Goal: Task Accomplishment & Management: Manage account settings

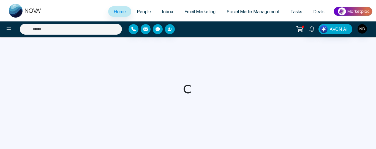
select select "*"
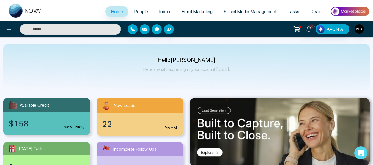
click at [140, 9] on span "People" at bounding box center [141, 12] width 14 height 6
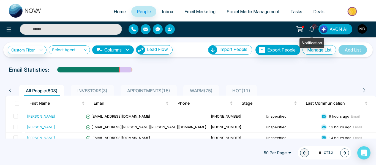
click at [314, 31] on icon at bounding box center [311, 29] width 5 height 6
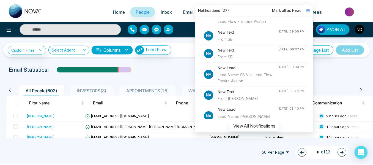
scroll to position [73, 0]
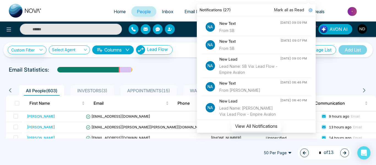
click at [266, 34] on div "New Text From SB" at bounding box center [249, 26] width 61 height 13
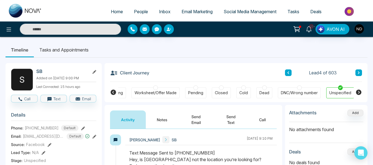
click at [139, 13] on span "People" at bounding box center [141, 12] width 14 height 6
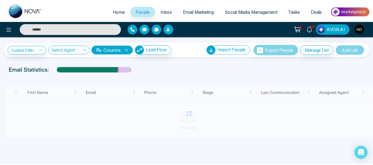
scroll to position [4, 0]
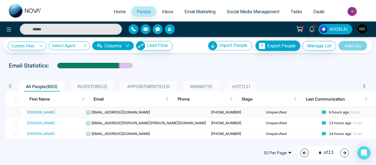
click at [73, 111] on div "[PERSON_NAME]" at bounding box center [55, 112] width 57 height 6
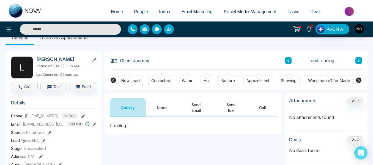
scroll to position [15, 0]
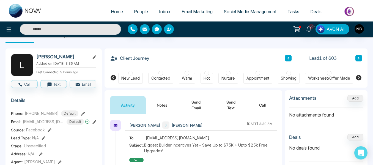
click at [43, 116] on span "[PHONE_NUMBER]" at bounding box center [42, 113] width 34 height 6
copy span "14162061998"
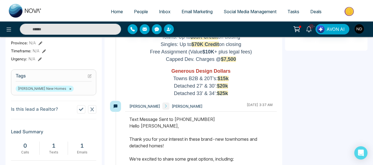
scroll to position [198, 0]
click at [81, 111] on icon at bounding box center [81, 109] width 4 height 4
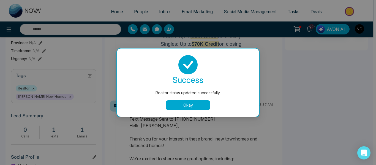
click at [174, 104] on button "Okay" at bounding box center [188, 105] width 44 height 10
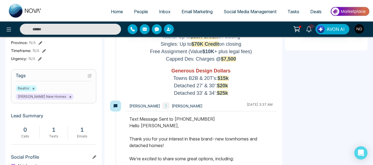
scroll to position [0, 0]
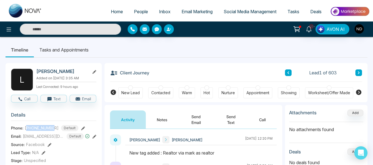
click at [360, 94] on icon at bounding box center [359, 92] width 6 height 6
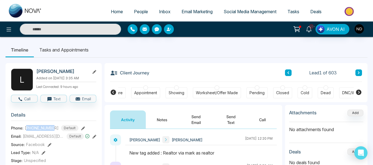
scroll to position [0, 118]
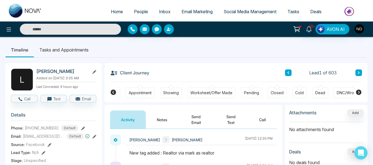
click at [339, 93] on div "DNC/Wrong number" at bounding box center [355, 93] width 37 height 6
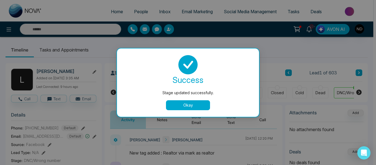
click at [191, 103] on button "Okay" at bounding box center [188, 105] width 44 height 10
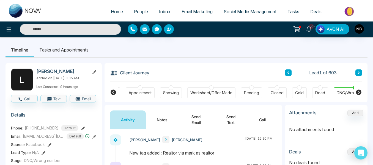
click at [359, 75] on button at bounding box center [359, 72] width 7 height 7
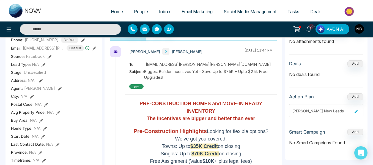
scroll to position [83, 0]
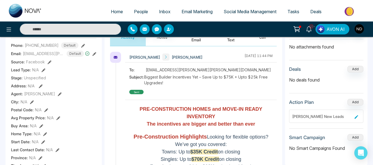
click at [51, 48] on span "[PHONE_NUMBER]" at bounding box center [42, 45] width 34 height 6
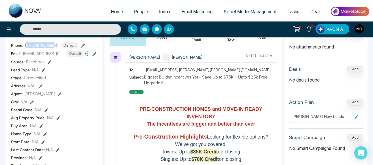
copy span "14168338448"
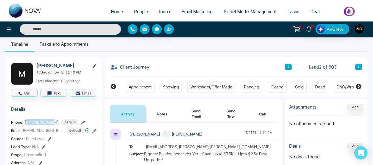
scroll to position [5, 0]
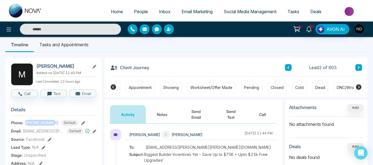
click at [173, 118] on button "Notes" at bounding box center [162, 114] width 32 height 18
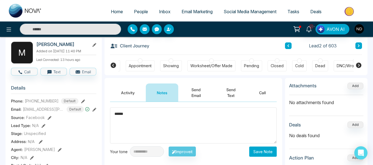
scroll to position [70, 0]
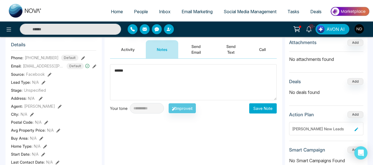
type textarea "******"
click at [257, 109] on button "Save Note" at bounding box center [263, 108] width 28 height 10
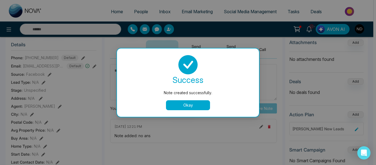
click at [191, 104] on button "Okay" at bounding box center [188, 105] width 44 height 10
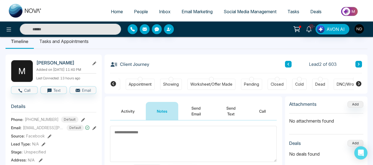
scroll to position [8, 0]
click at [359, 64] on icon at bounding box center [359, 64] width 3 height 3
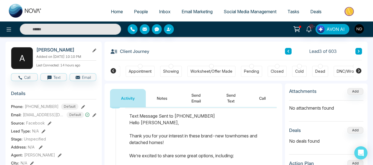
scroll to position [22, 0]
click at [164, 94] on button "Notes" at bounding box center [162, 98] width 32 height 18
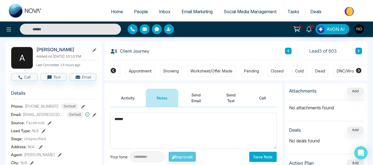
scroll to position [41, 0]
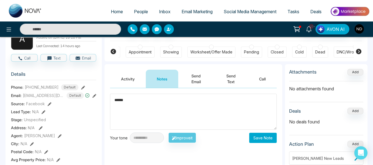
type textarea "******"
click at [271, 134] on button "Save Note" at bounding box center [263, 138] width 28 height 10
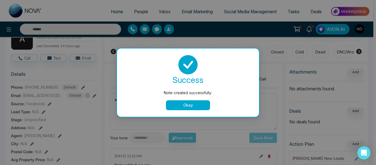
click at [204, 105] on button "Okay" at bounding box center [188, 105] width 44 height 10
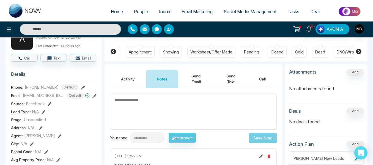
scroll to position [0, 0]
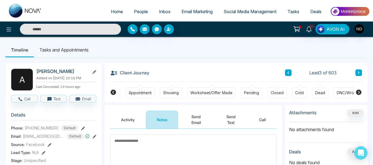
click at [358, 74] on icon at bounding box center [359, 72] width 3 height 3
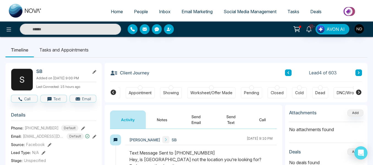
click at [344, 89] on div "DNC/Wrong number" at bounding box center [355, 92] width 43 height 11
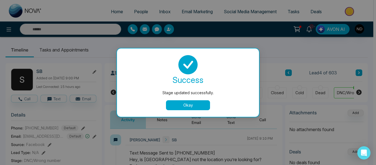
click at [198, 104] on button "Okay" at bounding box center [188, 105] width 44 height 10
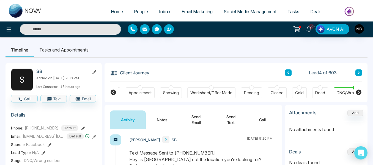
click at [358, 71] on icon at bounding box center [359, 72] width 3 height 3
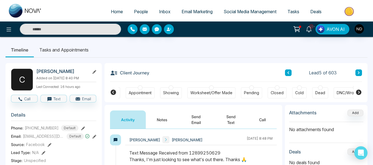
click at [151, 113] on button "Notes" at bounding box center [162, 119] width 32 height 18
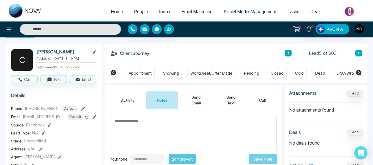
scroll to position [17, 0]
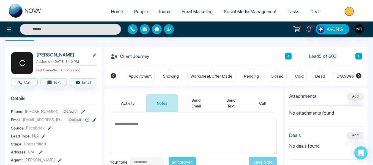
click at [127, 101] on button "Activity" at bounding box center [128, 103] width 36 height 18
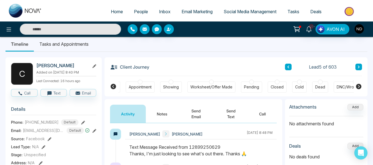
scroll to position [6, 0]
click at [300, 89] on div "Cold" at bounding box center [299, 88] width 9 height 6
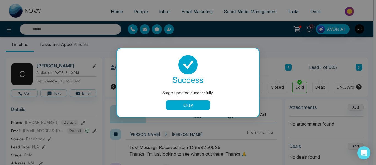
click at [182, 107] on button "Okay" at bounding box center [188, 105] width 44 height 10
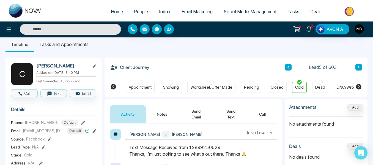
click at [358, 69] on button at bounding box center [359, 67] width 7 height 7
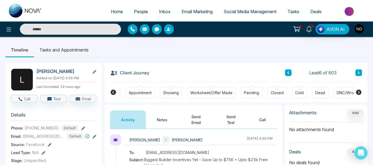
click at [167, 116] on button "Notes" at bounding box center [162, 119] width 32 height 18
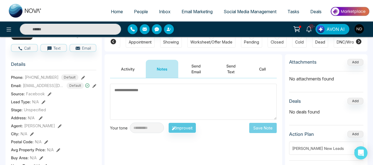
scroll to position [56, 0]
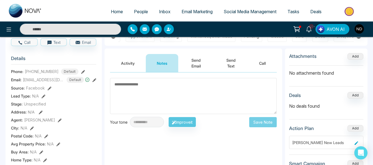
click at [135, 59] on button "Activity" at bounding box center [128, 63] width 36 height 18
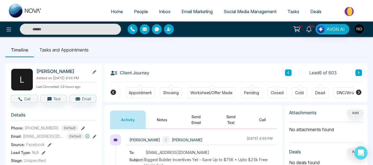
scroll to position [16, 0]
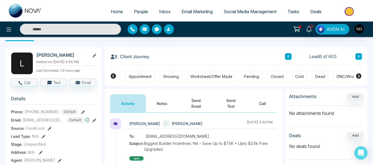
click at [164, 106] on button "Notes" at bounding box center [162, 103] width 32 height 18
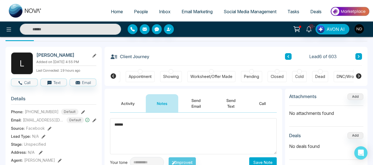
scroll to position [45, 0]
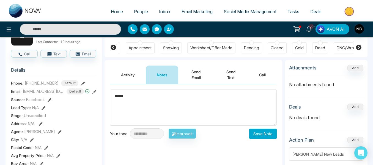
type textarea "******"
click at [263, 134] on button "Save Note" at bounding box center [263, 134] width 28 height 10
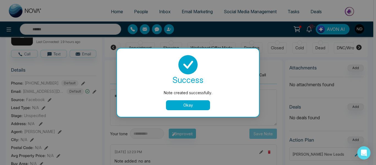
click at [169, 107] on button "Okay" at bounding box center [188, 105] width 44 height 10
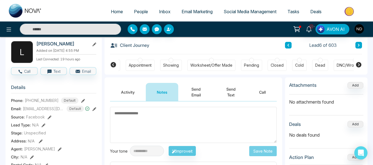
scroll to position [25, 0]
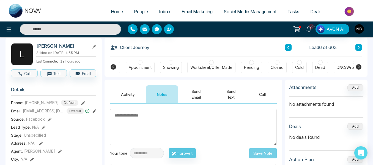
click at [358, 49] on button at bounding box center [359, 47] width 7 height 7
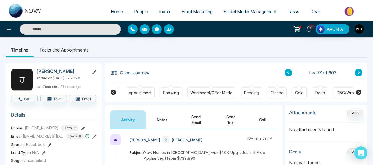
click at [173, 123] on button "Notes" at bounding box center [162, 119] width 32 height 18
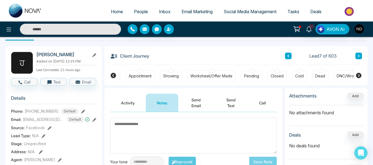
scroll to position [17, 0]
click at [73, 57] on h2 "[PERSON_NAME]" at bounding box center [61, 55] width 51 height 6
click at [69, 55] on h2 "[PERSON_NAME]" at bounding box center [61, 55] width 51 height 6
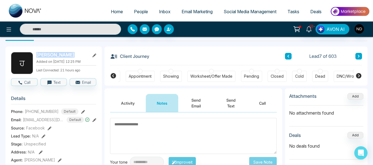
click at [69, 55] on h2 "[PERSON_NAME]" at bounding box center [61, 55] width 51 height 6
copy div "[PERSON_NAME]"
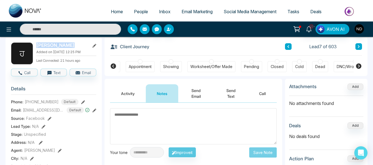
scroll to position [27, 0]
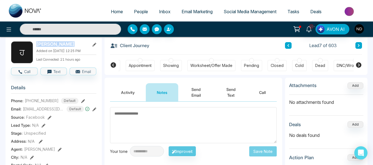
click at [93, 46] on icon at bounding box center [94, 45] width 4 height 4
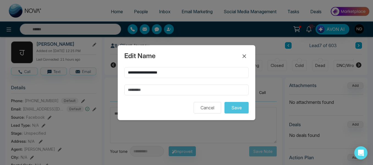
click at [155, 78] on input "**********" at bounding box center [186, 72] width 124 height 11
type input "********"
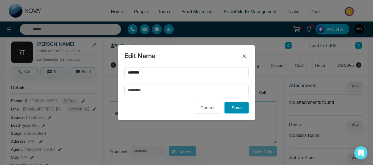
click at [234, 107] on button "Save" at bounding box center [237, 108] width 24 height 12
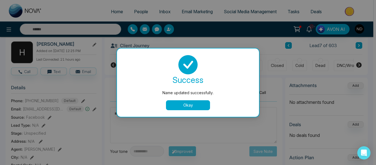
click at [187, 108] on button "Okay" at bounding box center [188, 105] width 44 height 10
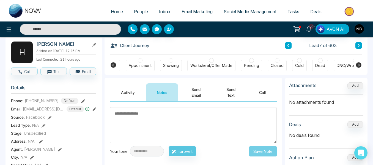
click at [187, 108] on textarea at bounding box center [193, 125] width 167 height 36
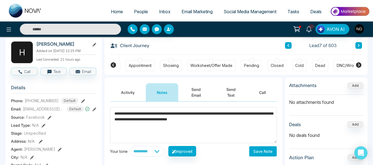
type textarea "**********"
click at [256, 149] on button "Save Note" at bounding box center [263, 151] width 28 height 10
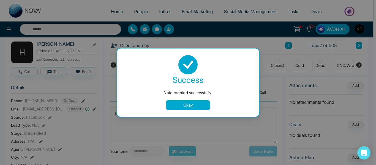
click at [185, 106] on button "Okay" at bounding box center [188, 105] width 44 height 10
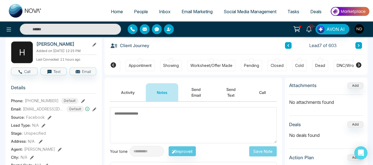
click at [362, 44] on button at bounding box center [359, 45] width 7 height 7
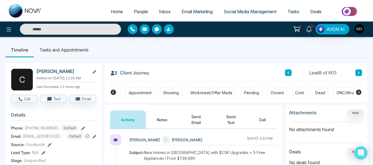
click at [154, 117] on button "Notes" at bounding box center [162, 119] width 32 height 18
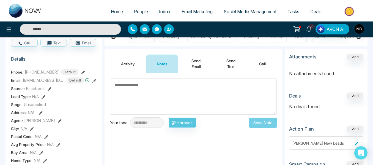
scroll to position [56, 0]
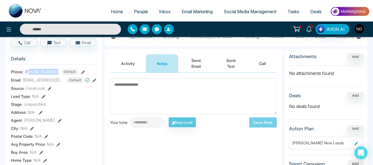
drag, startPoint x: 29, startPoint y: 75, endPoint x: 60, endPoint y: 78, distance: 31.0
click at [60, 75] on div "[PHONE_NUMBER] Default" at bounding box center [52, 72] width 54 height 6
copy span "4372198100"
click at [126, 62] on button "Activity" at bounding box center [128, 63] width 36 height 18
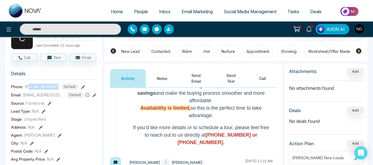
click at [153, 77] on button "Notes" at bounding box center [162, 78] width 32 height 18
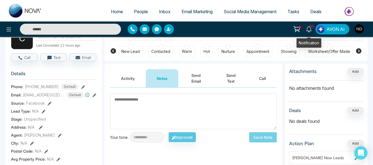
click at [307, 28] on icon at bounding box center [309, 29] width 6 height 6
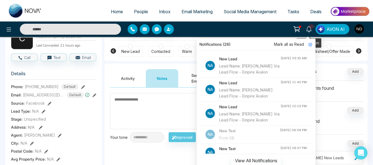
click at [307, 28] on icon at bounding box center [309, 29] width 6 height 6
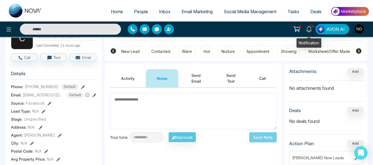
click at [307, 28] on icon at bounding box center [309, 29] width 6 height 6
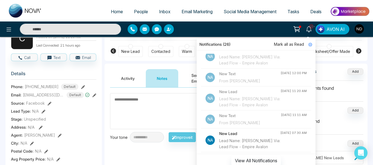
scroll to position [304, 0]
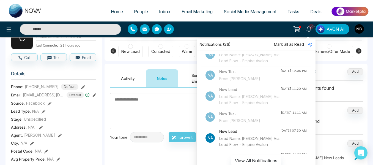
click at [290, 45] on span "Mark all as Read" at bounding box center [289, 44] width 30 height 6
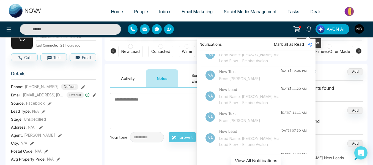
click at [308, 29] on icon at bounding box center [308, 29] width 5 height 6
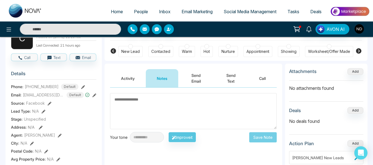
click at [193, 104] on textarea at bounding box center [193, 111] width 167 height 36
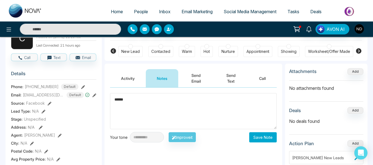
type textarea "******"
click at [262, 137] on button "Save Note" at bounding box center [263, 137] width 28 height 10
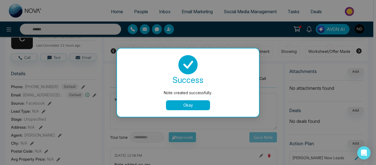
click at [176, 108] on button "Okay" at bounding box center [188, 105] width 44 height 10
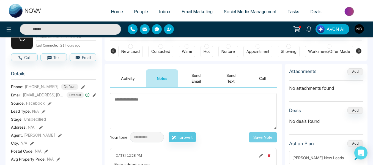
click at [134, 49] on div "New Lead" at bounding box center [130, 52] width 18 height 6
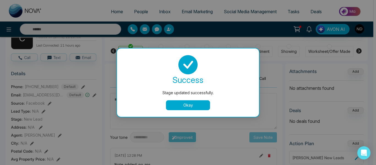
click at [187, 107] on button "Okay" at bounding box center [188, 105] width 44 height 10
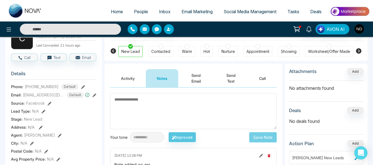
scroll to position [0, 0]
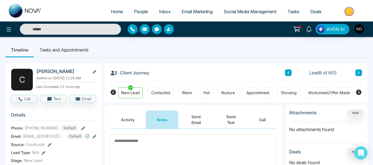
click at [358, 74] on icon at bounding box center [359, 72] width 3 height 3
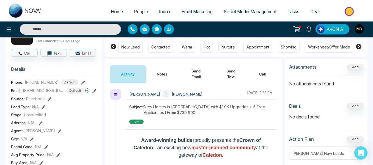
scroll to position [45, 0]
drag, startPoint x: 29, startPoint y: 86, endPoint x: 55, endPoint y: 85, distance: 26.2
click at [55, 85] on div "[PHONE_NUMBER] Default" at bounding box center [52, 83] width 54 height 6
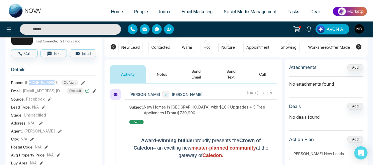
copy span "6477789437"
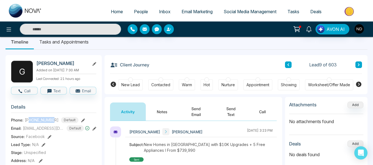
scroll to position [14, 0]
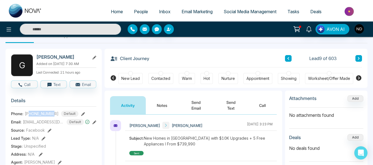
click at [158, 107] on button "Notes" at bounding box center [162, 105] width 32 height 18
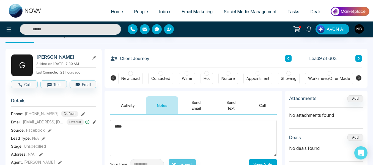
type textarea "******"
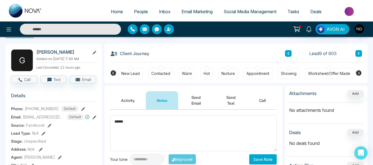
scroll to position [20, 0]
click at [139, 126] on textarea "******" at bounding box center [193, 133] width 167 height 36
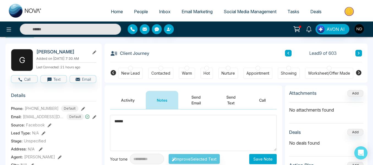
click at [139, 126] on textarea "******" at bounding box center [193, 133] width 167 height 36
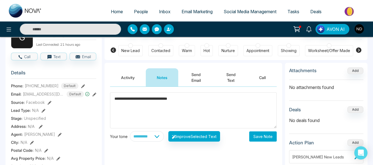
scroll to position [44, 0]
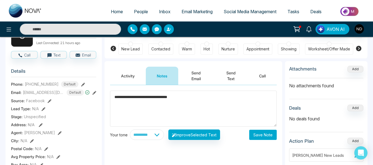
click at [193, 99] on textarea "**********" at bounding box center [193, 109] width 167 height 36
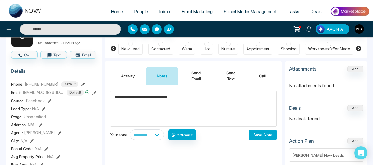
click at [193, 99] on textarea "**********" at bounding box center [193, 109] width 167 height 36
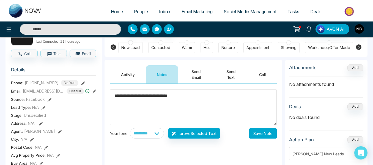
scroll to position [45, 0]
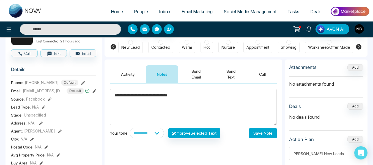
click at [193, 99] on textarea "**********" at bounding box center [193, 107] width 167 height 36
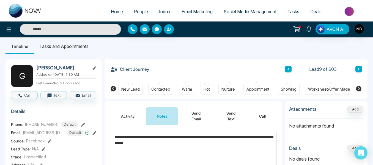
scroll to position [38, 0]
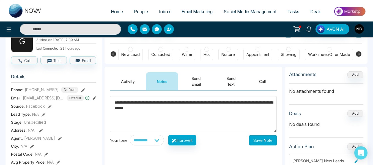
type textarea "**********"
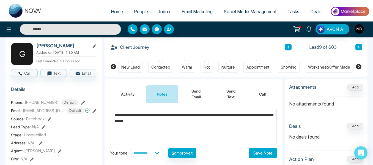
scroll to position [25, 0]
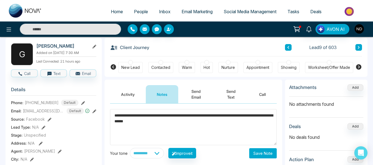
click at [105, 81] on div "Activity Notes Send Email Send Text Call" at bounding box center [194, 92] width 178 height 24
click at [215, 127] on textarea "**********" at bounding box center [193, 127] width 167 height 36
click at [266, 149] on button "Save Note" at bounding box center [263, 153] width 28 height 10
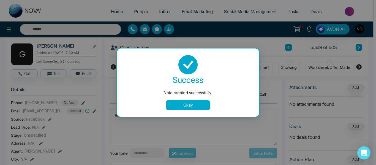
click at [202, 105] on button "Okay" at bounding box center [188, 105] width 44 height 10
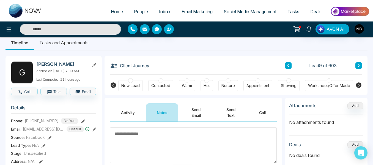
scroll to position [7, 0]
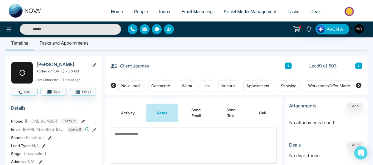
click at [359, 67] on icon at bounding box center [359, 65] width 3 height 3
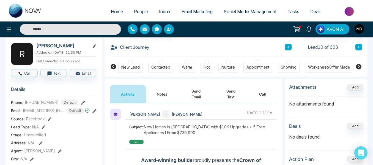
scroll to position [26, 0]
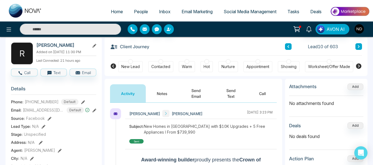
click at [156, 92] on button "Notes" at bounding box center [162, 93] width 32 height 18
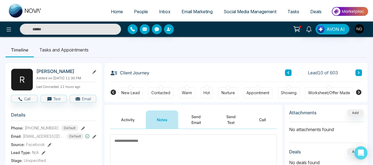
click at [285, 73] on button at bounding box center [288, 72] width 7 height 7
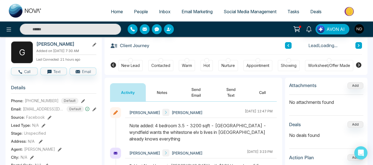
scroll to position [29, 0]
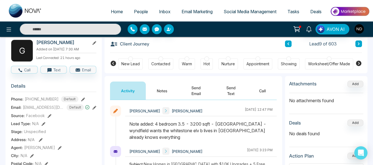
click at [163, 98] on button "Notes" at bounding box center [162, 90] width 32 height 18
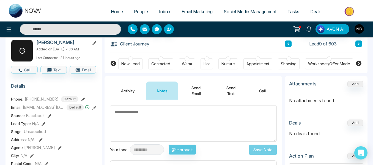
click at [225, 87] on button "Send Text" at bounding box center [231, 90] width 34 height 18
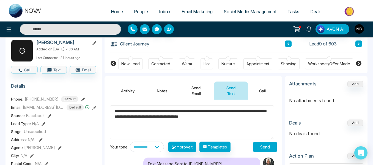
type textarea "**********"
click at [262, 146] on button "Send" at bounding box center [265, 147] width 23 height 10
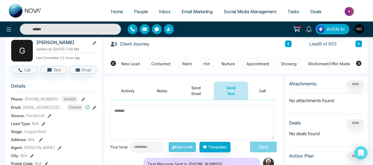
click at [146, 118] on textarea at bounding box center [192, 122] width 164 height 34
paste textarea "**********"
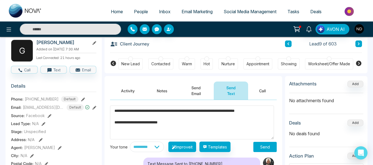
type textarea "**********"
click at [264, 146] on button "Send" at bounding box center [265, 147] width 23 height 10
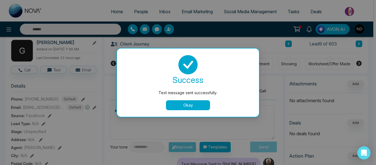
click at [186, 106] on button "Okay" at bounding box center [188, 105] width 44 height 10
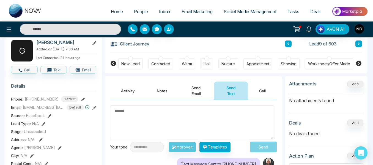
click at [205, 88] on button "Send Email" at bounding box center [196, 90] width 36 height 18
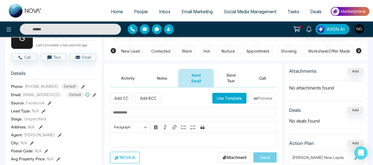
click at [159, 78] on button "Notes" at bounding box center [162, 78] width 32 height 18
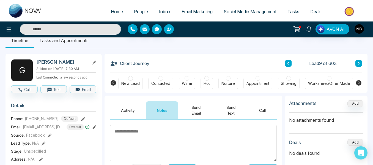
scroll to position [9, 0]
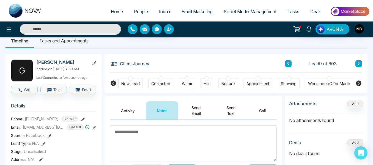
click at [360, 62] on icon at bounding box center [359, 63] width 3 height 3
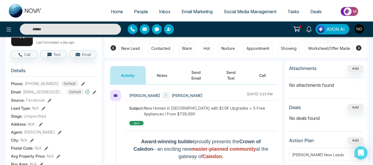
scroll to position [43, 0]
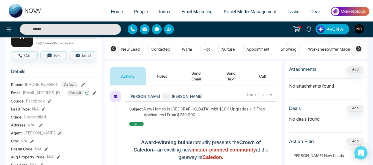
click at [165, 77] on button "Notes" at bounding box center [162, 76] width 32 height 18
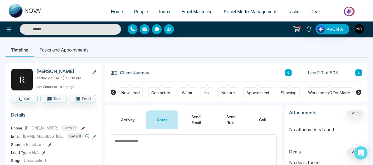
click at [109, 113] on div "Activity Notes Send Email Send Text Call" at bounding box center [194, 117] width 178 height 24
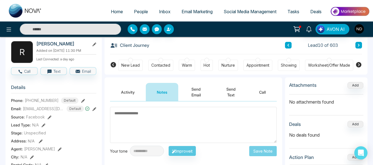
scroll to position [28, 0]
click at [108, 99] on div "Activity Notes Send Email Send Text Call" at bounding box center [194, 89] width 178 height 24
click at [296, 29] on icon at bounding box center [297, 29] width 8 height 8
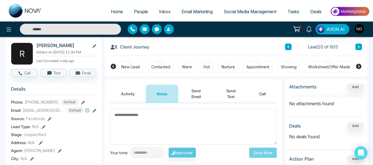
scroll to position [25, 0]
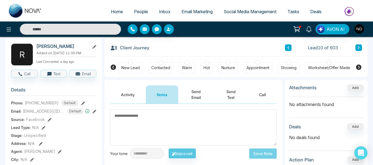
click at [131, 102] on button "Activity" at bounding box center [128, 94] width 36 height 18
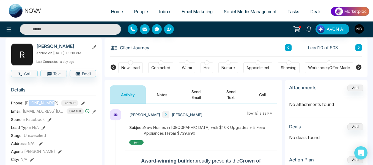
drag, startPoint x: 29, startPoint y: 106, endPoint x: 55, endPoint y: 108, distance: 25.7
click at [55, 106] on span "[PHONE_NUMBER]" at bounding box center [42, 103] width 34 height 6
copy span "6479194977"
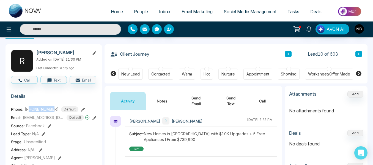
scroll to position [20, 0]
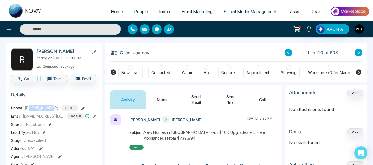
click at [158, 94] on button "Notes" at bounding box center [162, 99] width 32 height 18
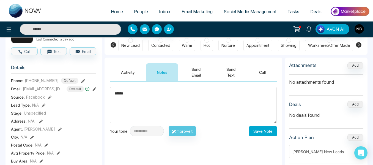
scroll to position [48, 0]
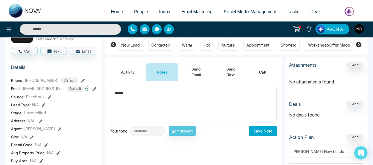
type textarea "******"
click at [260, 134] on button "Save Note" at bounding box center [263, 131] width 28 height 10
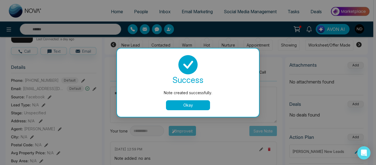
click at [189, 105] on button "Okay" at bounding box center [188, 105] width 44 height 10
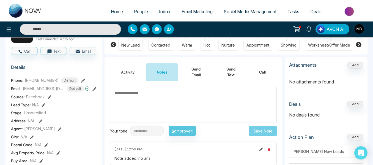
scroll to position [0, 0]
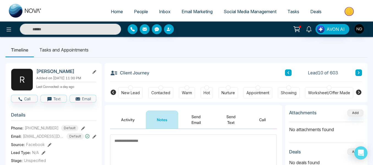
click at [361, 72] on button at bounding box center [359, 72] width 7 height 7
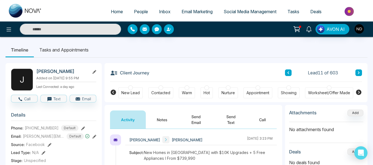
click at [169, 116] on button "Notes" at bounding box center [162, 119] width 32 height 18
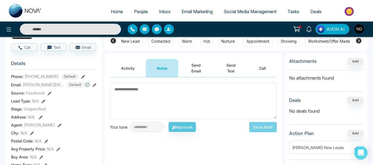
scroll to position [52, 0]
drag, startPoint x: 29, startPoint y: 80, endPoint x: 53, endPoint y: 81, distance: 24.0
click at [53, 79] on span "[PHONE_NUMBER]" at bounding box center [42, 76] width 34 height 6
copy span "2268080179"
click at [134, 98] on textarea at bounding box center [193, 101] width 167 height 36
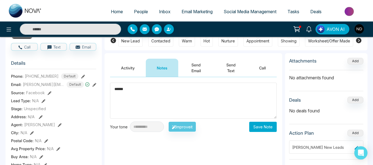
scroll to position [0, 0]
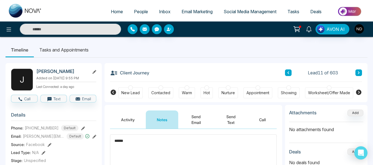
type textarea "******"
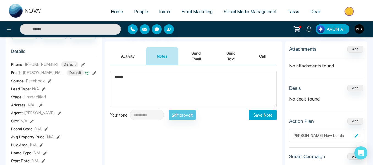
scroll to position [64, 0]
click at [266, 118] on button "Save Note" at bounding box center [263, 115] width 28 height 10
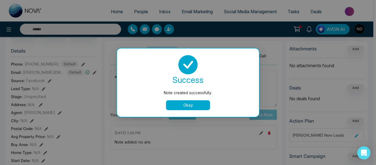
click at [204, 104] on button "Okay" at bounding box center [188, 105] width 44 height 10
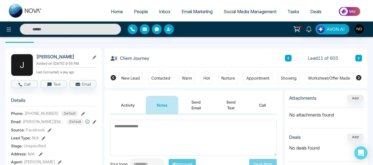
scroll to position [14, 0]
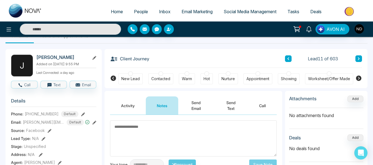
click at [361, 59] on button at bounding box center [359, 58] width 7 height 7
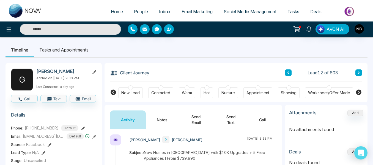
scroll to position [16, 0]
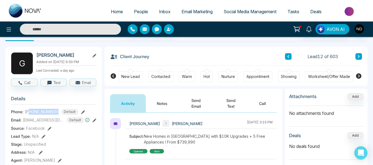
drag, startPoint x: 29, startPoint y: 115, endPoint x: 60, endPoint y: 113, distance: 31.2
click at [61, 113] on div "[PHONE_NUMBER] Default" at bounding box center [52, 112] width 54 height 6
copy span "9053250894"
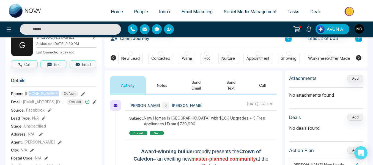
scroll to position [34, 0]
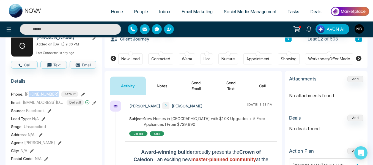
click at [151, 77] on button "Notes" at bounding box center [162, 86] width 32 height 18
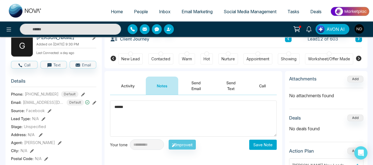
type textarea "******"
click at [266, 145] on button "Save Note" at bounding box center [263, 145] width 28 height 10
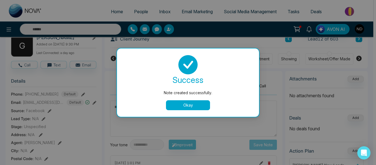
click at [178, 106] on button "Okay" at bounding box center [188, 105] width 44 height 10
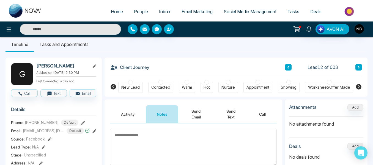
scroll to position [5, 0]
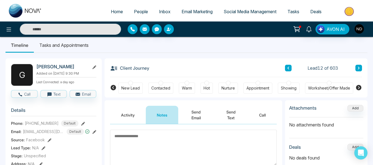
click at [359, 69] on icon at bounding box center [359, 67] width 3 height 3
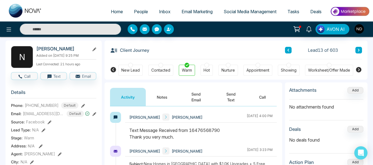
scroll to position [23, 0]
click at [356, 49] on button at bounding box center [359, 50] width 7 height 7
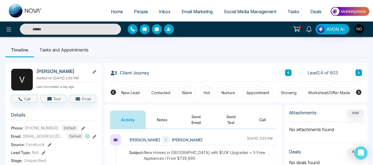
click at [163, 122] on button "Notes" at bounding box center [162, 119] width 32 height 18
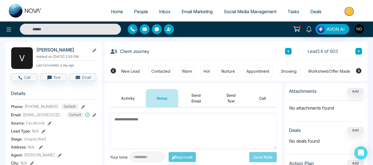
scroll to position [16, 0]
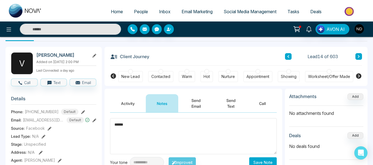
type textarea "******"
click at [264, 149] on button "Save Note" at bounding box center [263, 162] width 28 height 10
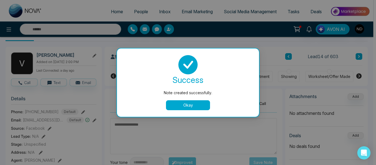
click at [183, 104] on button "Okay" at bounding box center [188, 105] width 44 height 10
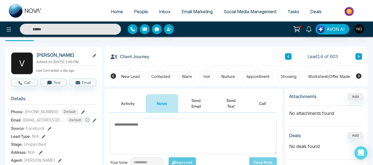
click at [361, 59] on button at bounding box center [359, 56] width 7 height 7
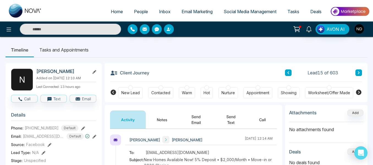
click at [161, 119] on button "Notes" at bounding box center [162, 119] width 32 height 18
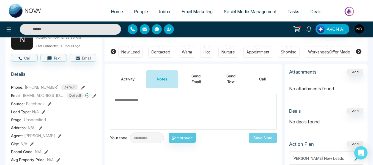
scroll to position [40, 0]
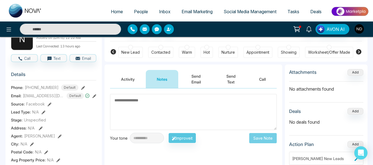
click at [135, 80] on button "Activity" at bounding box center [128, 79] width 36 height 18
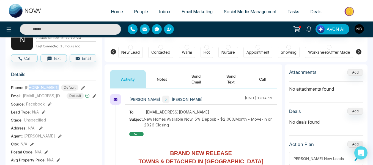
drag, startPoint x: 29, startPoint y: 90, endPoint x: 57, endPoint y: 94, distance: 28.0
click at [57, 91] on div "[PHONE_NUMBER] Default" at bounding box center [52, 88] width 54 height 6
copy span "9058054636"
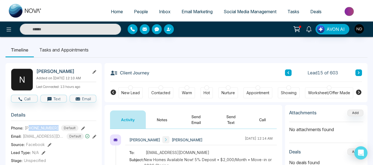
click at [174, 113] on button "Notes" at bounding box center [162, 119] width 32 height 18
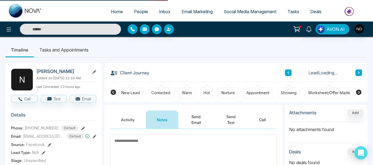
scroll to position [40, 0]
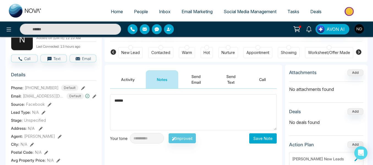
type textarea "******"
click at [264, 135] on button "Save Note" at bounding box center [263, 138] width 28 height 10
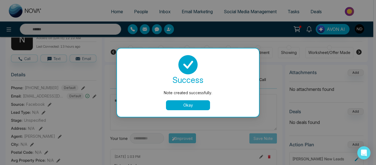
click at [181, 107] on button "Okay" at bounding box center [188, 105] width 44 height 10
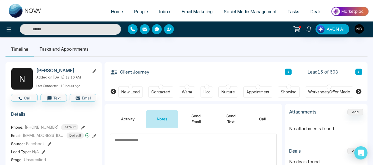
scroll to position [0, 0]
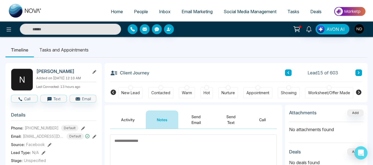
click at [358, 72] on icon at bounding box center [359, 72] width 3 height 3
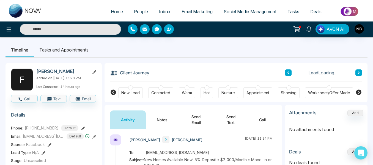
click at [146, 118] on button "Notes" at bounding box center [162, 119] width 32 height 18
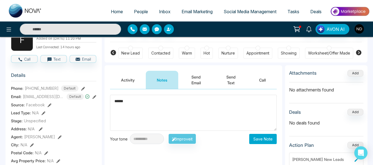
scroll to position [40, 0]
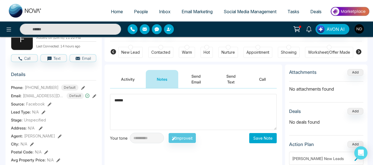
type textarea "******"
click at [258, 140] on button "Save Note" at bounding box center [263, 138] width 28 height 10
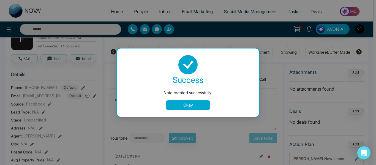
click at [190, 106] on button "Okay" at bounding box center [188, 105] width 44 height 10
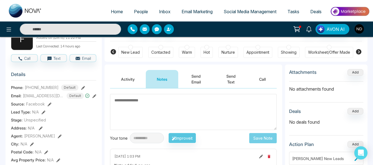
scroll to position [0, 0]
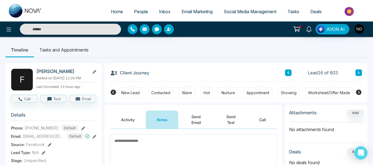
click at [356, 74] on button at bounding box center [359, 72] width 7 height 7
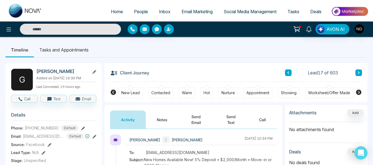
click at [159, 120] on button "Notes" at bounding box center [162, 119] width 32 height 18
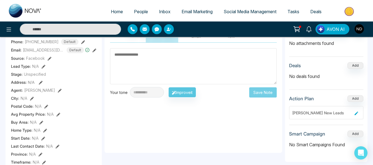
scroll to position [86, 0]
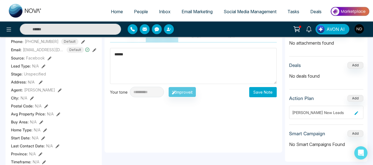
type textarea "******"
click at [258, 93] on button "Save Note" at bounding box center [263, 92] width 28 height 10
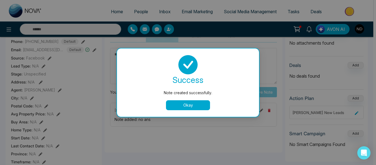
click at [181, 106] on button "Okay" at bounding box center [188, 105] width 44 height 10
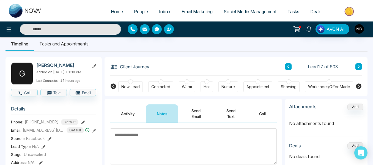
scroll to position [0, 0]
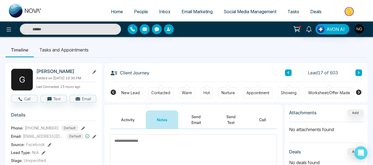
click at [360, 74] on icon at bounding box center [359, 72] width 3 height 3
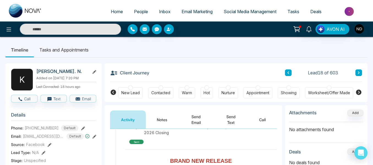
click at [155, 119] on button "Notes" at bounding box center [162, 119] width 32 height 18
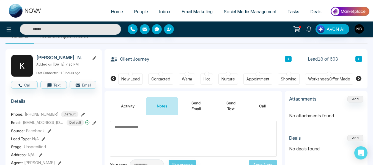
scroll to position [13, 0]
click at [126, 106] on button "Activity" at bounding box center [128, 106] width 36 height 18
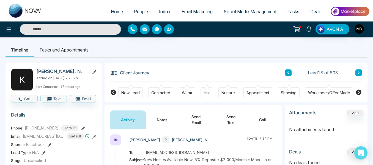
click at [162, 111] on button "Notes" at bounding box center [162, 119] width 32 height 18
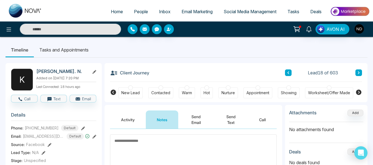
click at [129, 123] on button "Activity" at bounding box center [128, 119] width 36 height 18
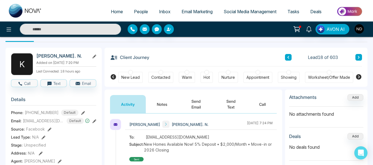
scroll to position [16, 0]
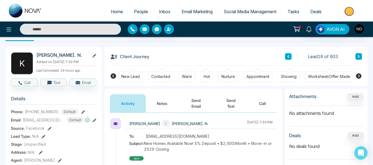
click at [153, 103] on button "Notes" at bounding box center [162, 103] width 32 height 18
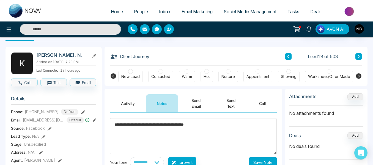
scroll to position [29, 0]
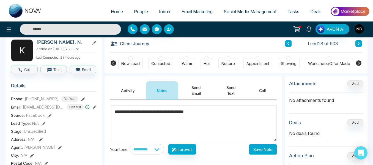
type textarea "**********"
click at [260, 149] on button "Save Note" at bounding box center [263, 149] width 28 height 10
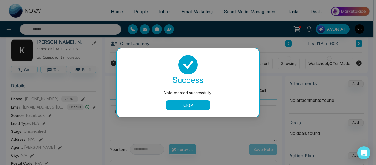
click at [190, 106] on button "Okay" at bounding box center [188, 105] width 44 height 10
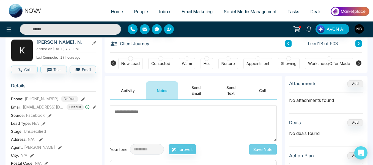
scroll to position [0, 0]
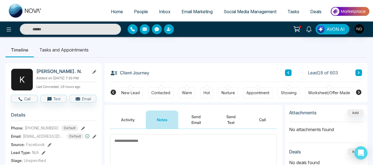
click at [360, 71] on icon at bounding box center [359, 72] width 3 height 3
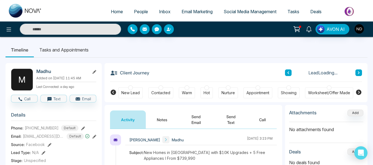
click at [152, 121] on button "Notes" at bounding box center [162, 119] width 32 height 18
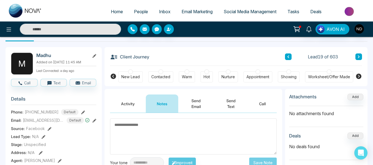
scroll to position [16, 0]
type textarea "******"
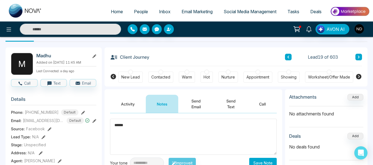
click at [271, 149] on button "Save Note" at bounding box center [263, 163] width 28 height 10
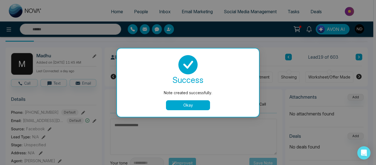
click at [184, 111] on div "success Note created successfully. Okay" at bounding box center [188, 82] width 142 height 68
click at [177, 106] on button "Okay" at bounding box center [188, 105] width 44 height 10
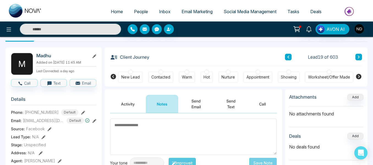
click at [359, 56] on icon at bounding box center [359, 56] width 3 height 3
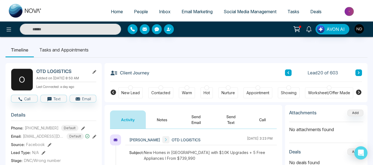
scroll to position [0, 174]
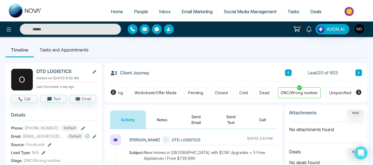
click at [362, 70] on button at bounding box center [359, 72] width 7 height 7
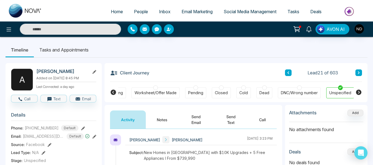
click at [156, 121] on button "Notes" at bounding box center [162, 119] width 32 height 18
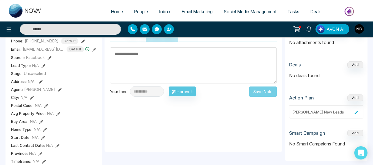
scroll to position [87, 0]
type textarea "******"
drag, startPoint x: 249, startPoint y: 87, endPoint x: 254, endPoint y: 91, distance: 5.5
click at [254, 91] on div "**********" at bounding box center [193, 91] width 167 height 10
click at [254, 91] on button "Save Note" at bounding box center [263, 92] width 28 height 10
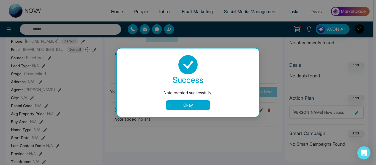
click at [185, 101] on button "Okay" at bounding box center [188, 105] width 44 height 10
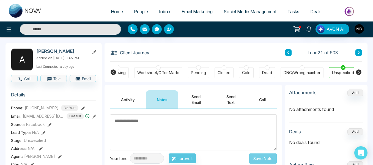
scroll to position [15, 0]
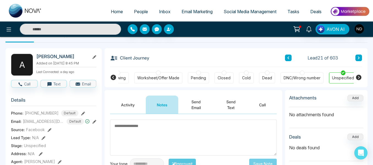
click at [358, 58] on icon at bounding box center [359, 57] width 3 height 3
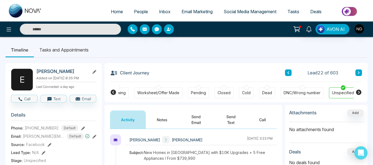
click at [155, 122] on button "Notes" at bounding box center [162, 119] width 32 height 18
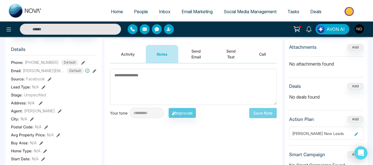
scroll to position [66, 0]
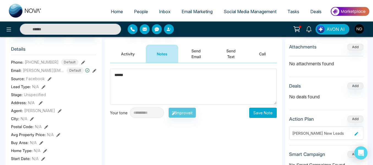
type textarea "******"
click at [259, 113] on button "Save Note" at bounding box center [263, 113] width 28 height 10
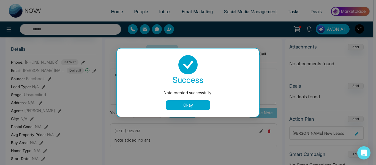
click at [187, 103] on button "Okay" at bounding box center [188, 105] width 44 height 10
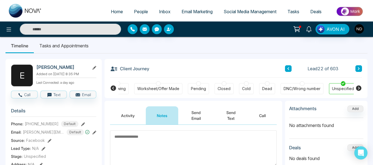
scroll to position [2, 0]
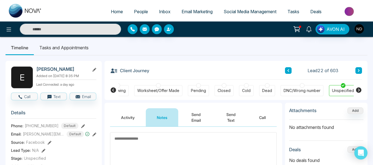
click at [358, 71] on icon at bounding box center [359, 70] width 3 height 3
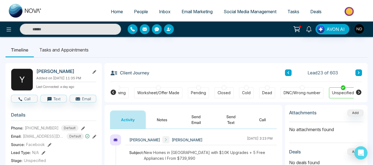
click at [161, 120] on button "Notes" at bounding box center [162, 119] width 32 height 18
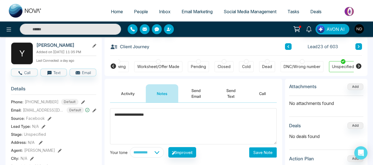
scroll to position [26, 0]
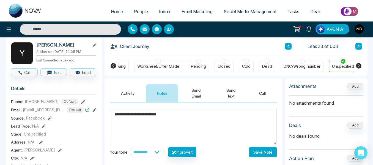
type textarea "**********"
click at [262, 149] on button "Save Note" at bounding box center [263, 152] width 28 height 10
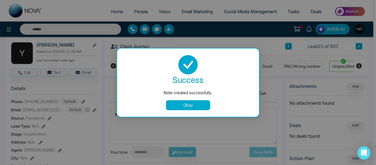
click at [191, 103] on button "Okay" at bounding box center [188, 105] width 44 height 10
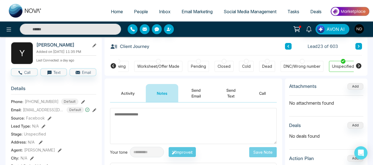
click at [357, 47] on button at bounding box center [359, 46] width 7 height 7
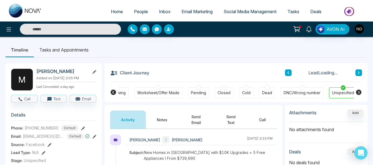
click at [157, 115] on button "Notes" at bounding box center [162, 119] width 32 height 18
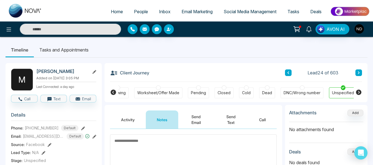
click at [142, 14] on span "People" at bounding box center [141, 12] width 14 height 6
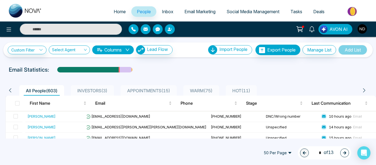
click at [240, 89] on span "HOT ( 11 )" at bounding box center [241, 91] width 22 height 6
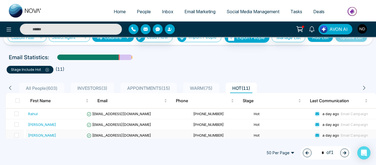
scroll to position [10, 0]
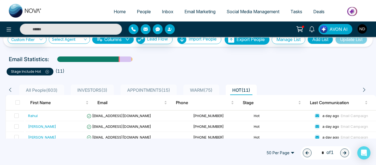
click at [172, 93] on span "APPOINTMENTS ( 15 )" at bounding box center [148, 90] width 47 height 6
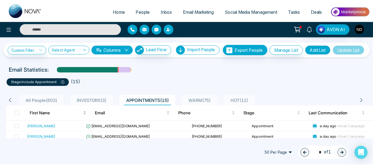
scroll to position [0, 0]
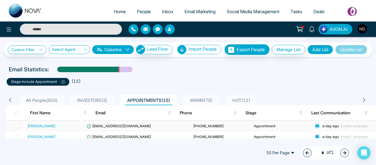
click at [59, 129] on div "[PERSON_NAME]" at bounding box center [56, 126] width 56 height 6
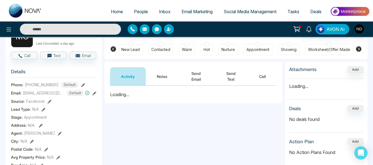
scroll to position [44, 0]
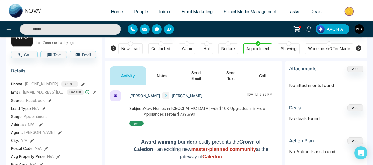
click at [158, 74] on button "Notes" at bounding box center [162, 75] width 32 height 18
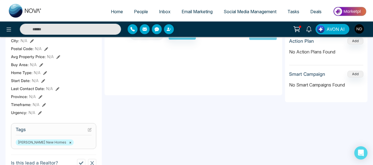
scroll to position [144, 0]
